Goal: Task Accomplishment & Management: Complete application form

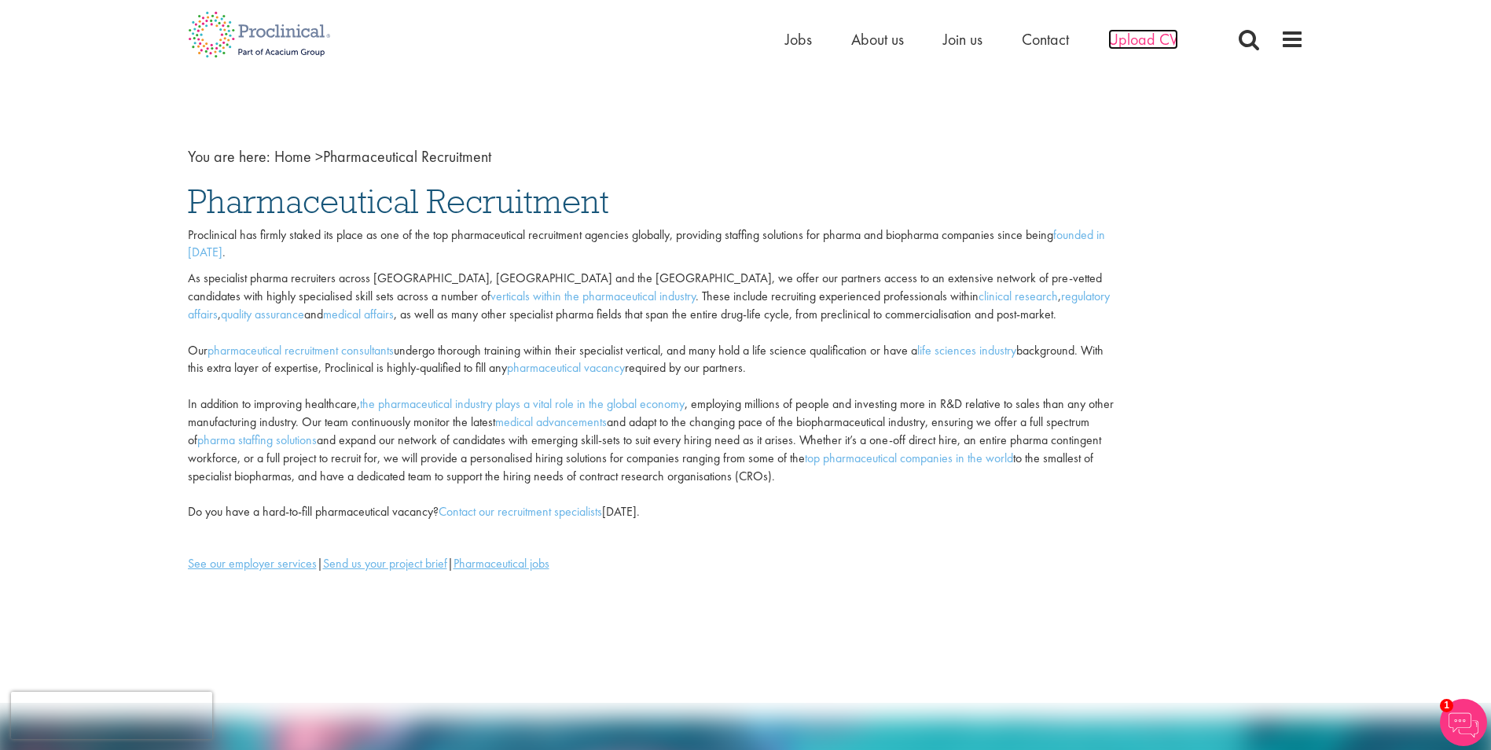
click at [1150, 42] on span "Upload CV" at bounding box center [1143, 39] width 70 height 20
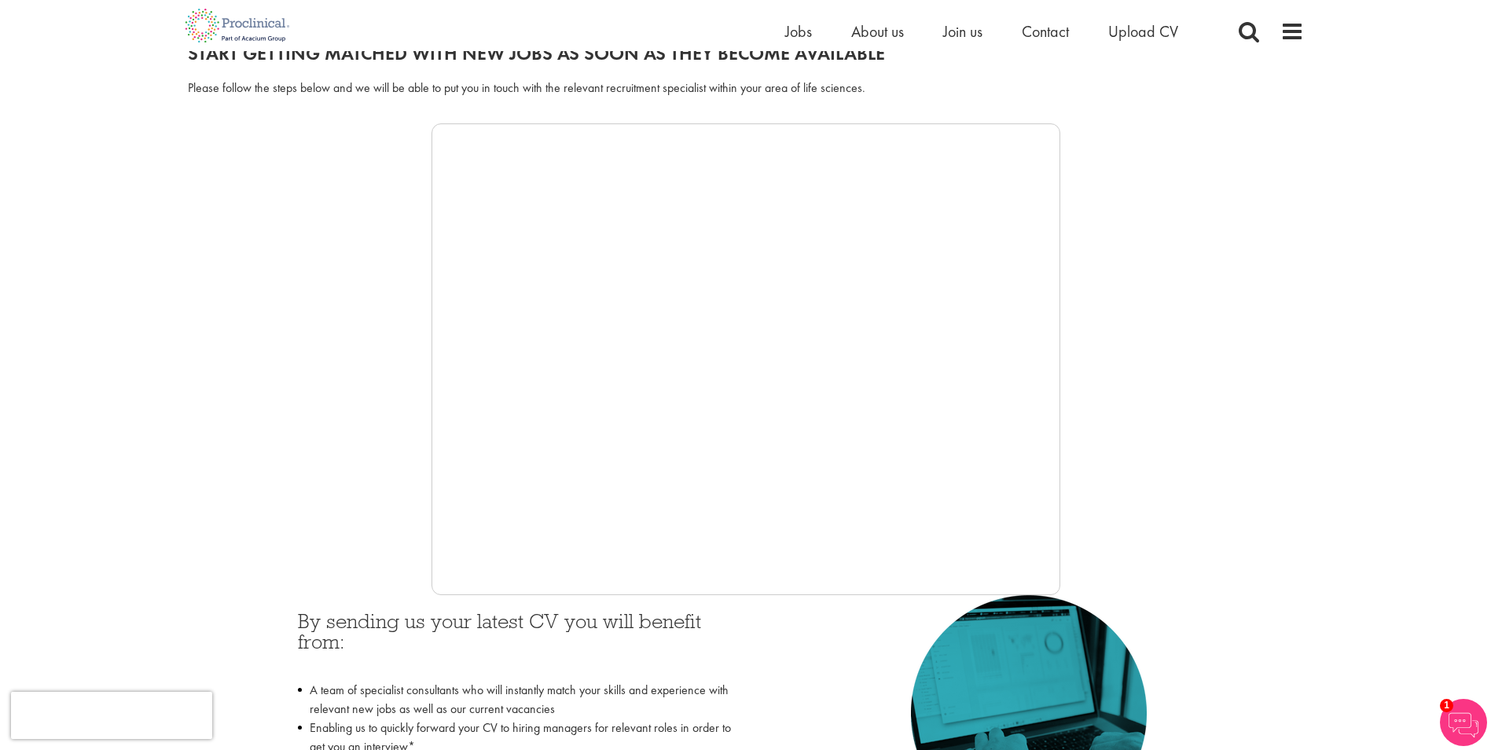
scroll to position [236, 0]
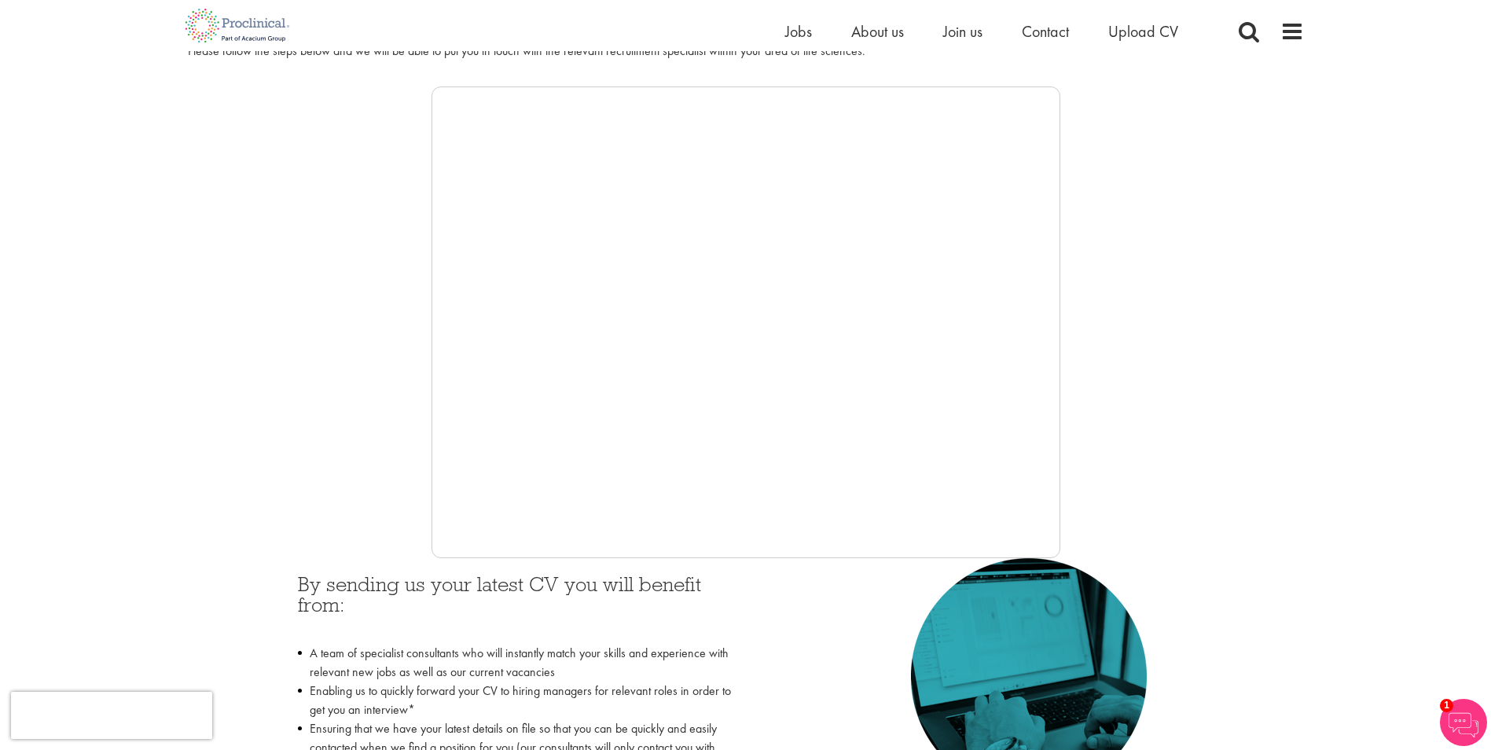
click at [1463, 727] on img at bounding box center [1463, 722] width 47 height 47
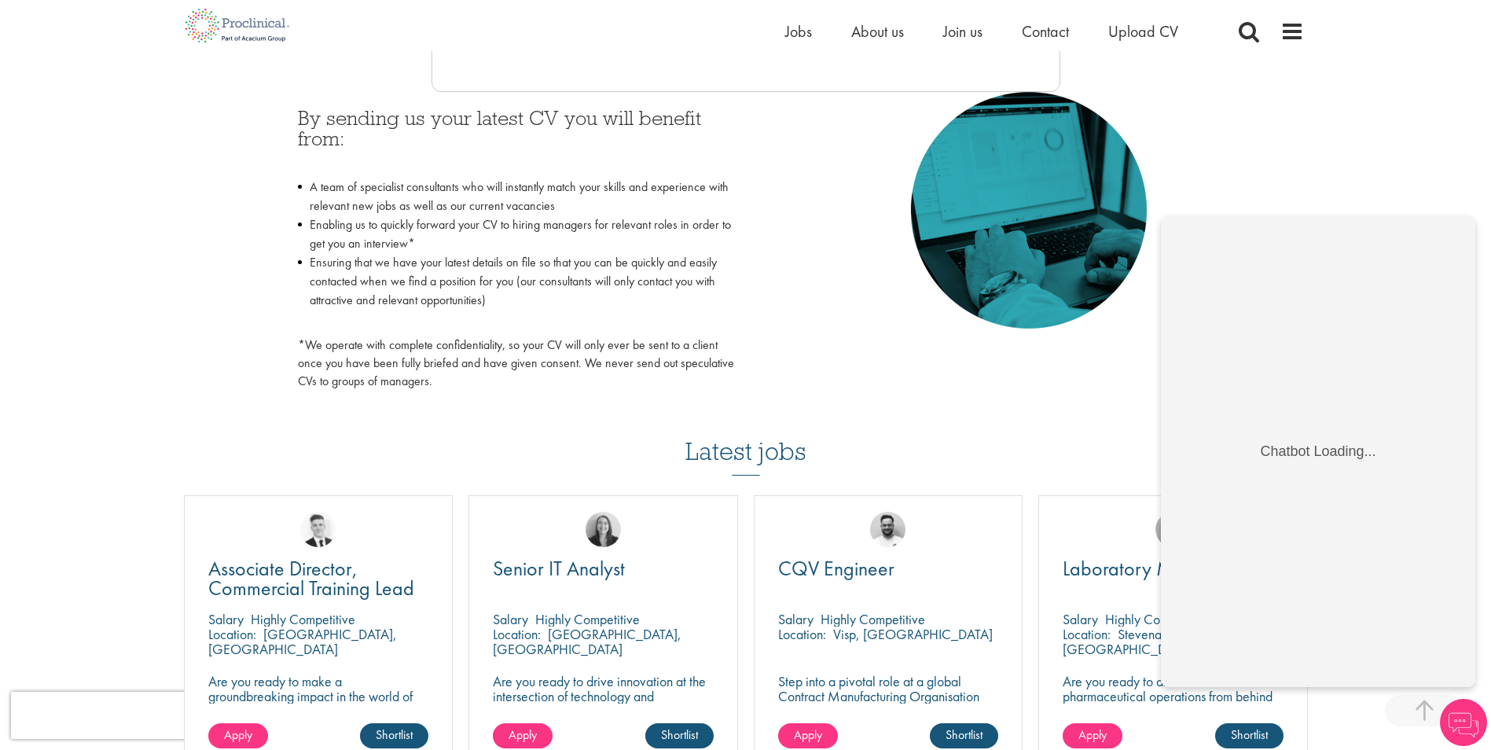
scroll to position [713, 0]
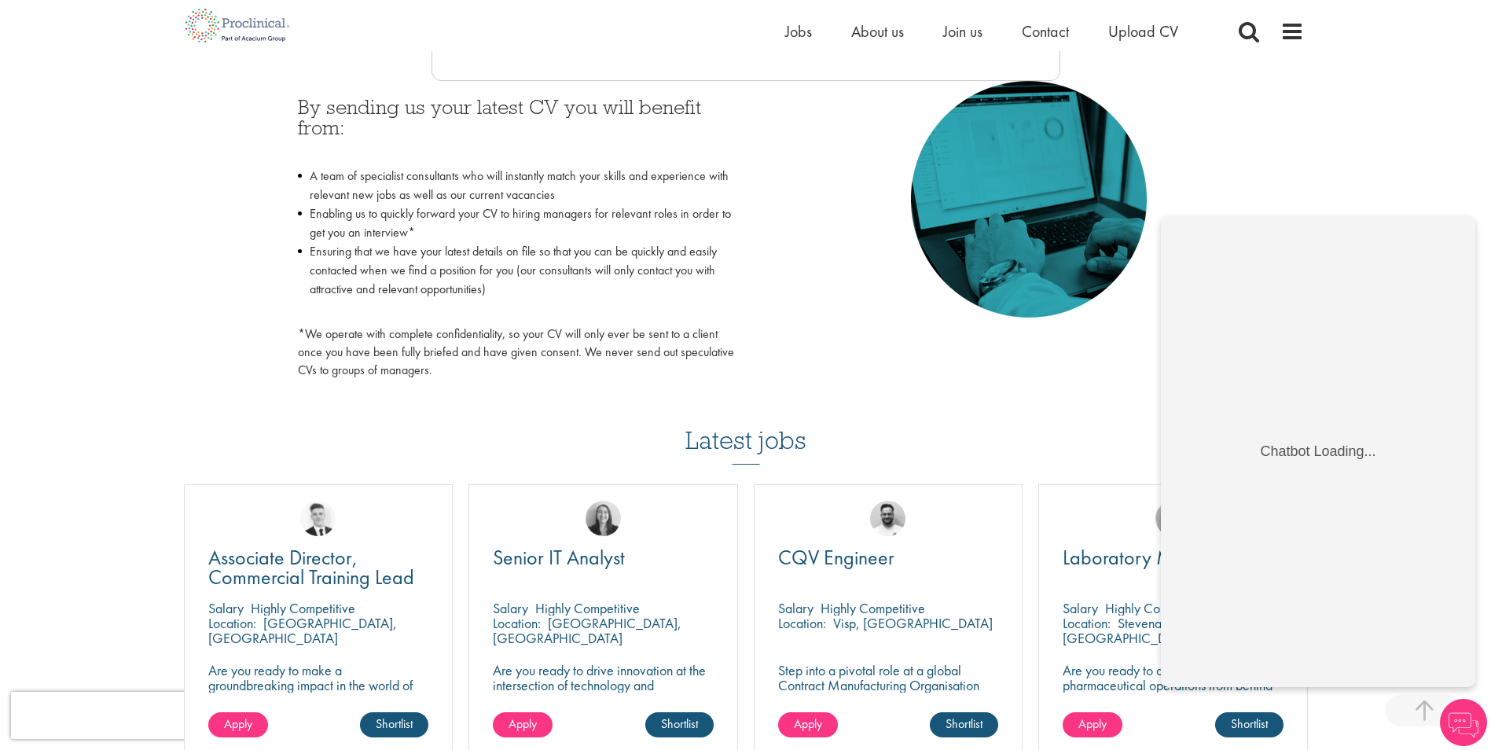
click at [750, 448] on h3 "Latest jobs" at bounding box center [745, 426] width 121 height 77
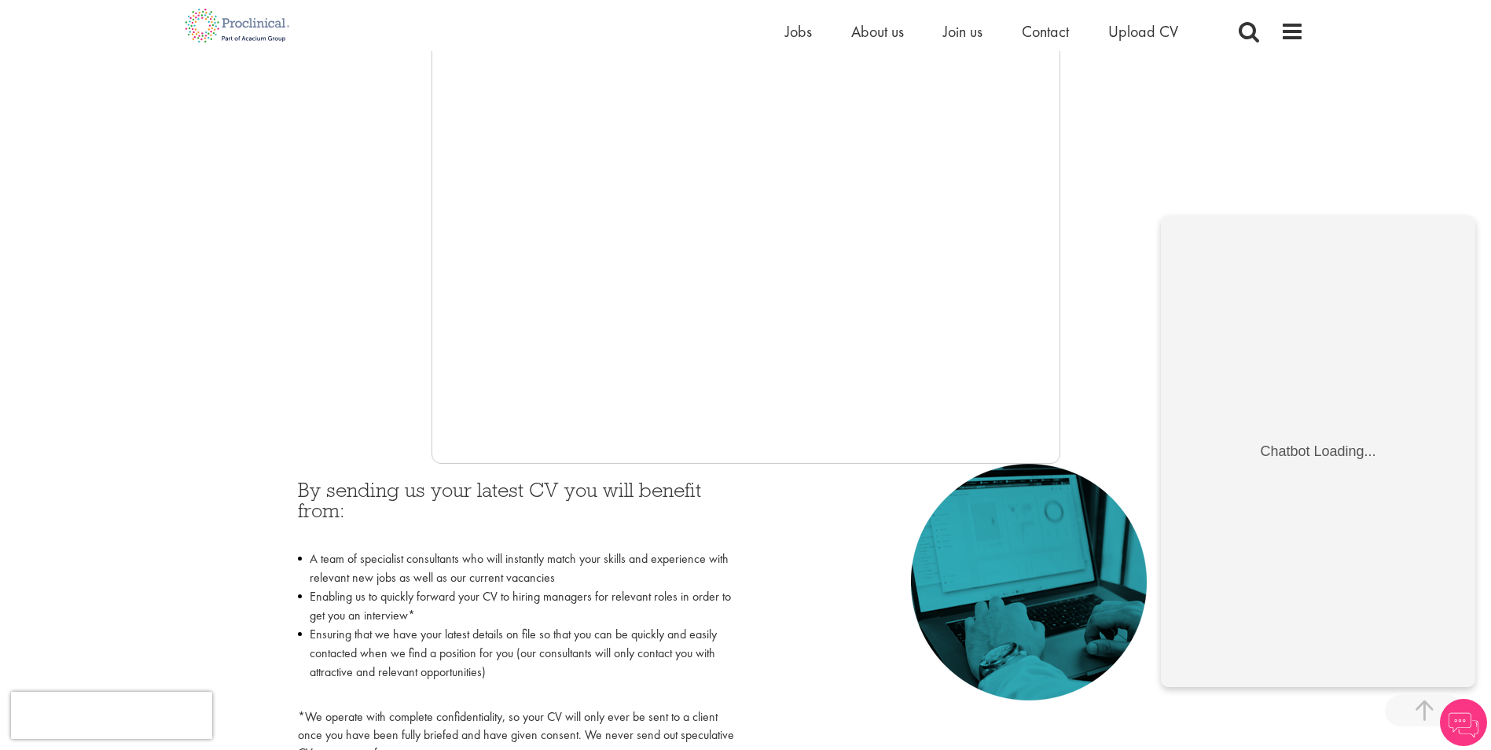
scroll to position [236, 0]
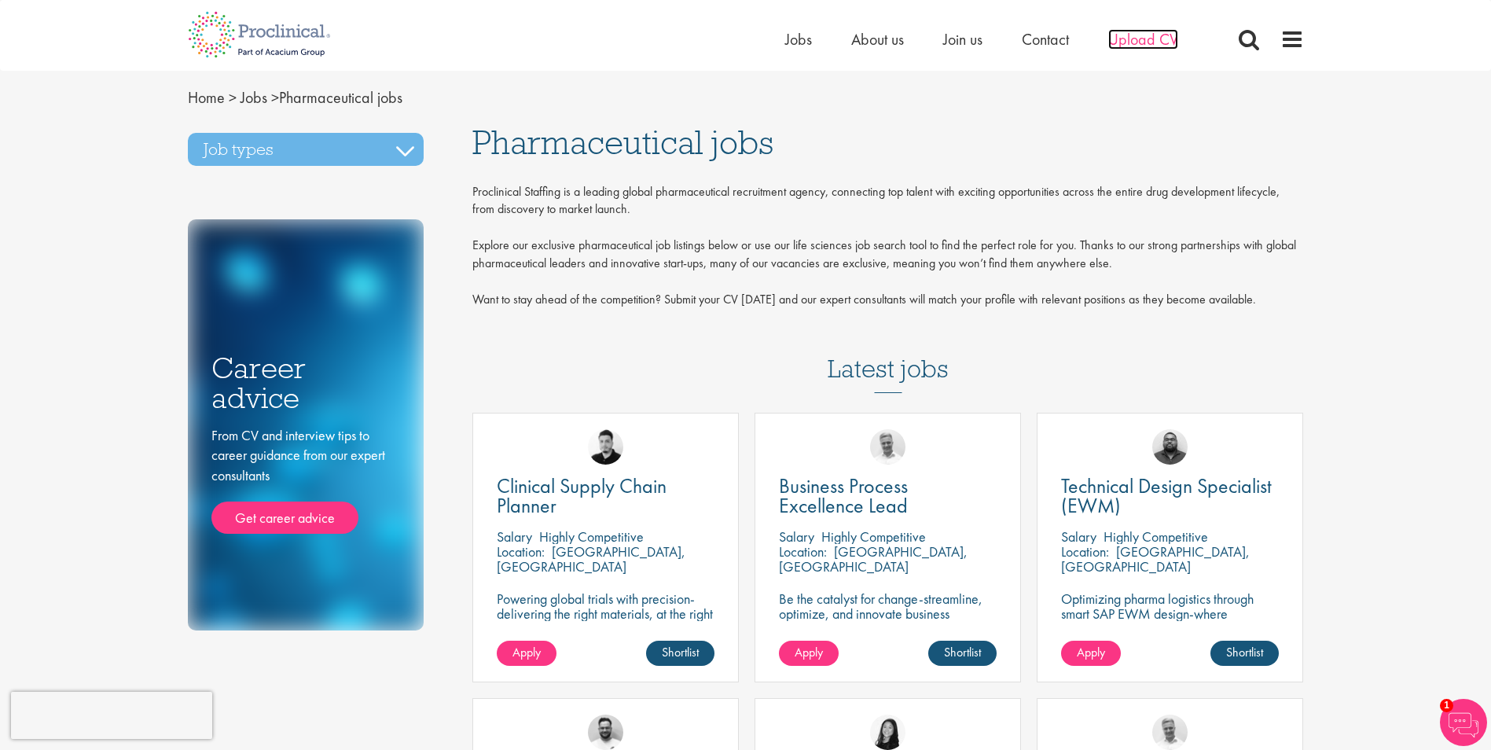
click at [1144, 36] on span "Upload CV" at bounding box center [1143, 39] width 70 height 20
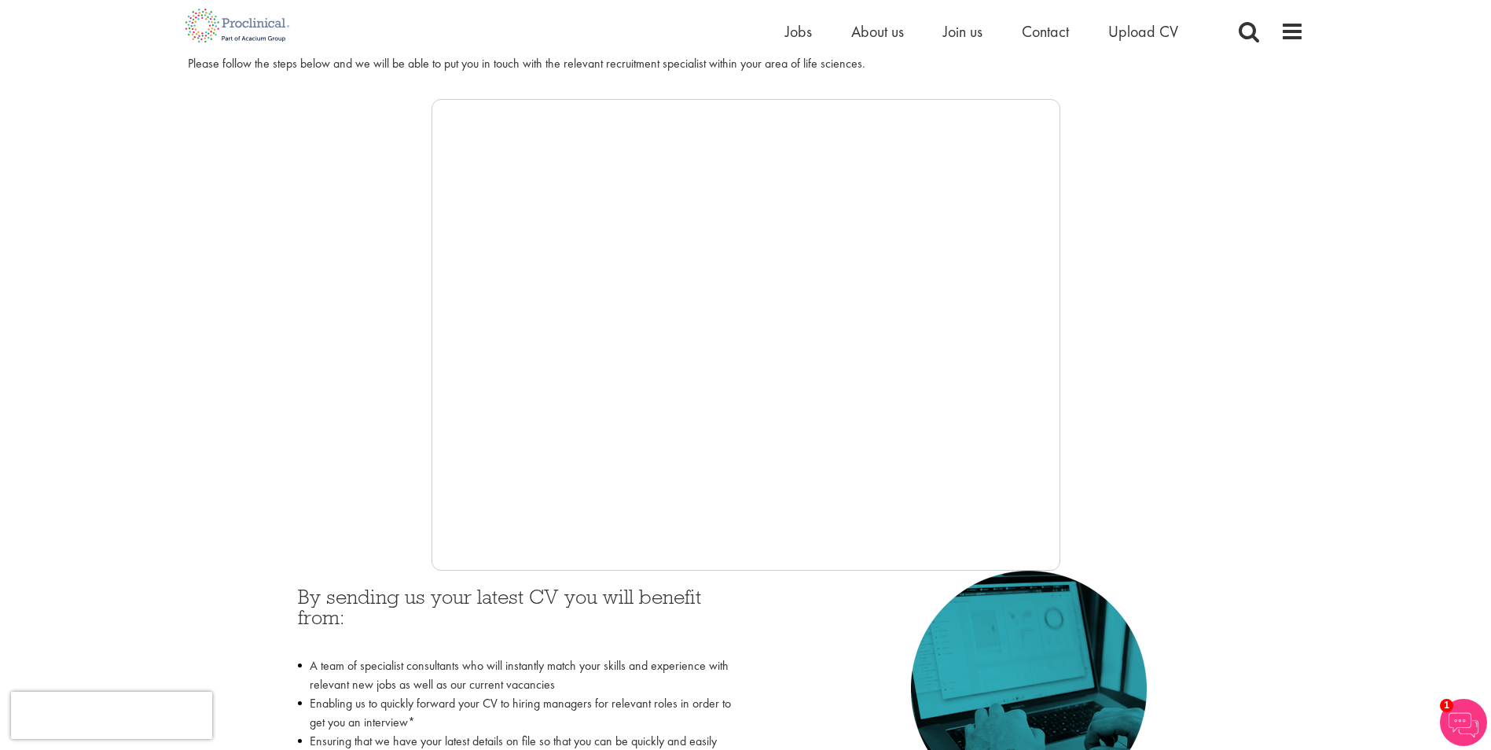
scroll to position [236, 0]
